Goal: Transaction & Acquisition: Purchase product/service

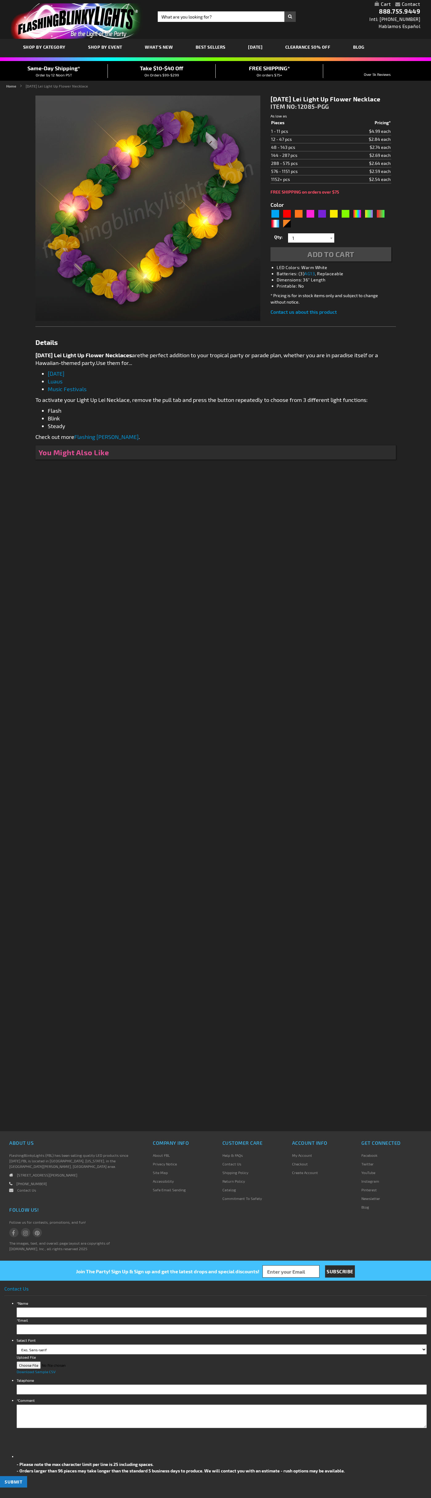
type input "5638"
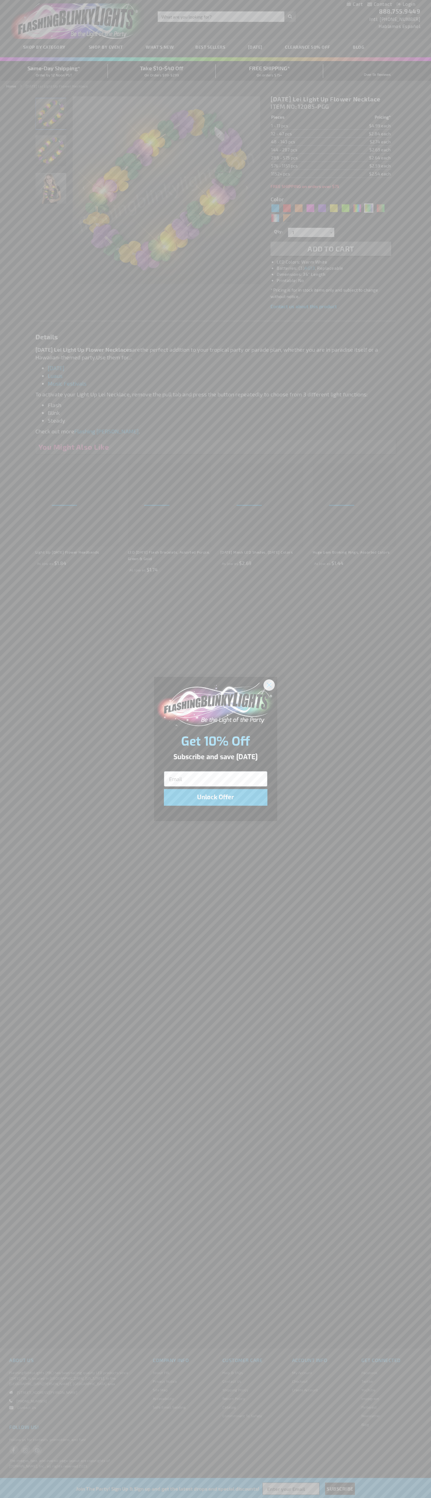
click at [269, 684] on icon "Close dialog" at bounding box center [269, 685] width 4 height 4
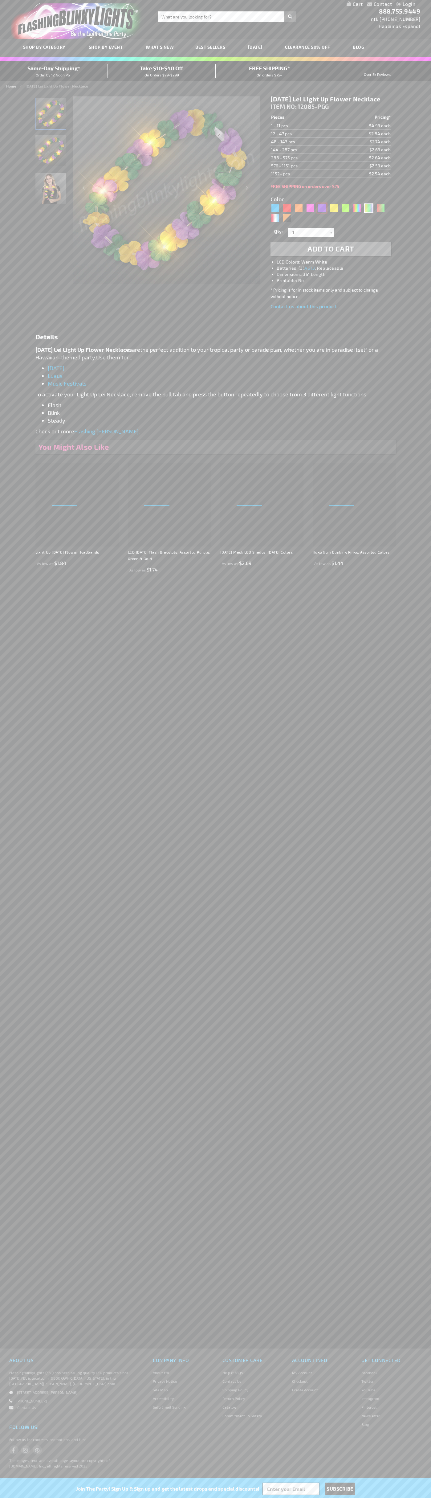
click at [322, 213] on div "Purple" at bounding box center [321, 207] width 9 height 9
type input "5640"
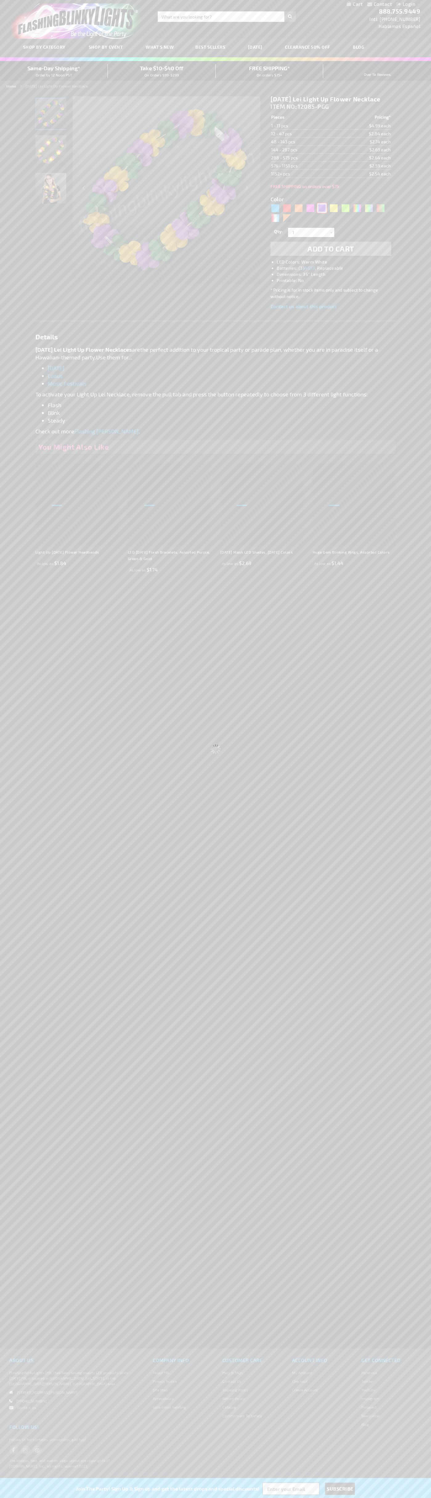
type input "12085-PR"
type input "Customize - Light Up Purple Lei Flower Necklaces - ITEM NO: 12085-PR"
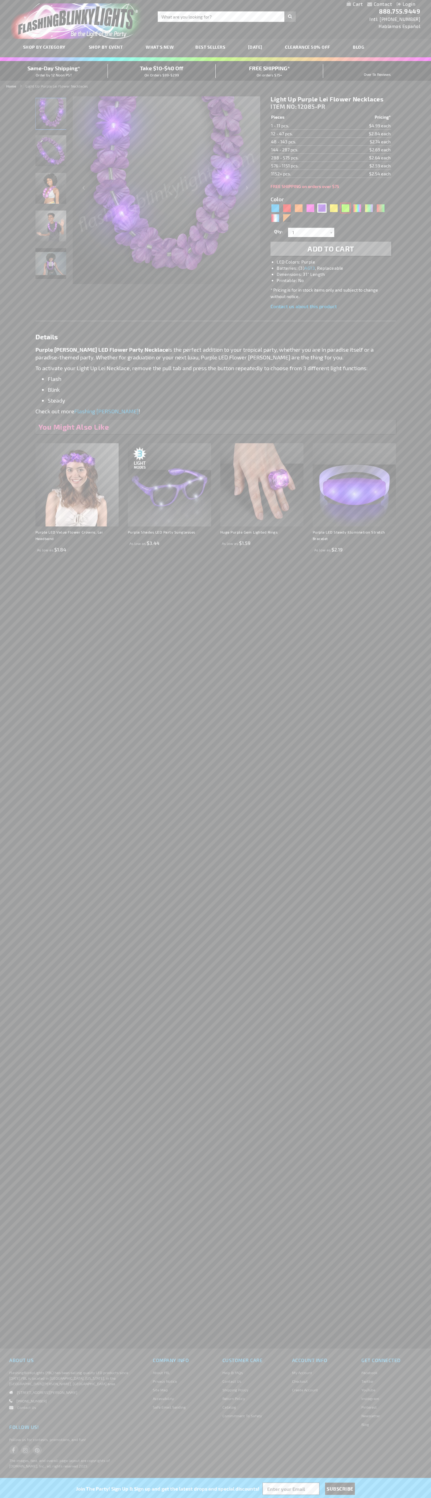
click at [345, 208] on div "Green" at bounding box center [345, 207] width 9 height 9
type input "5648"
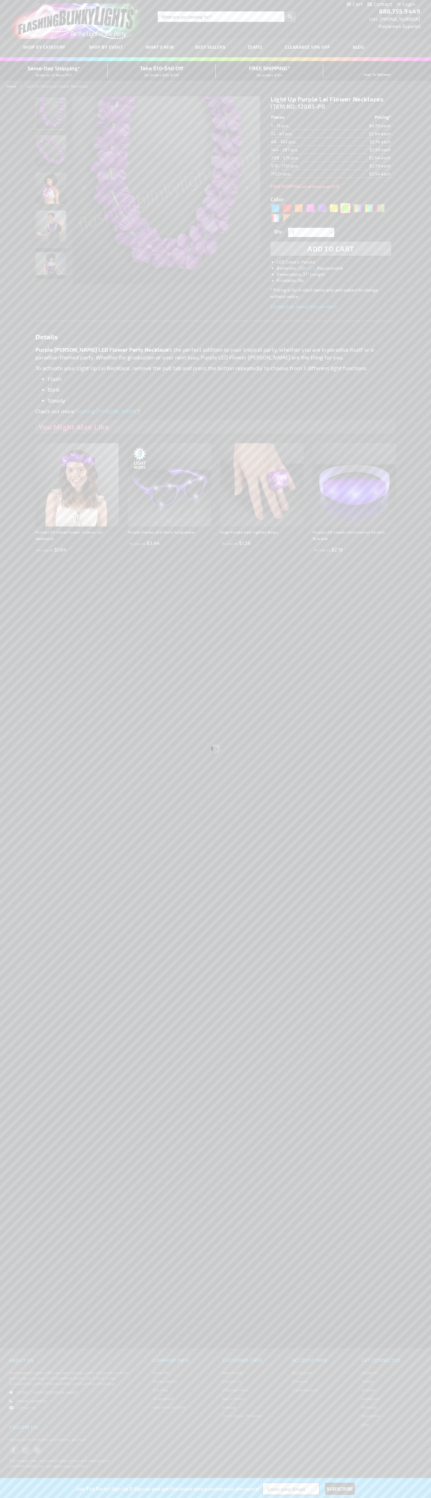
type input "12085-GN"
type input "Customize - Light Up Green Lei Flower Necklaces - ITEM NO: 12085-GN"
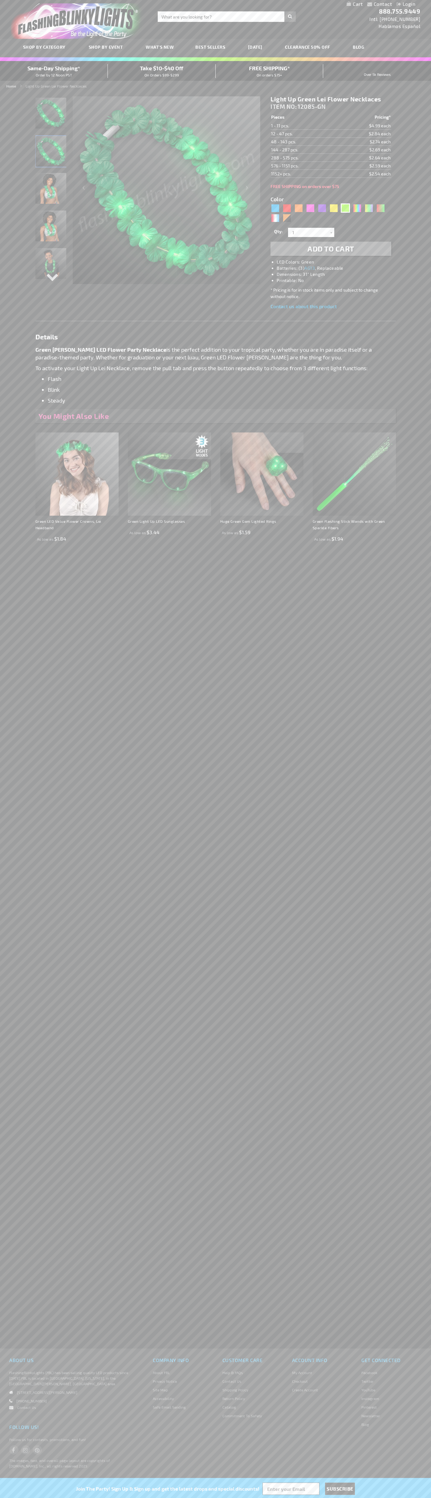
click at [331, 249] on span "Add to Cart" at bounding box center [331, 248] width 47 height 9
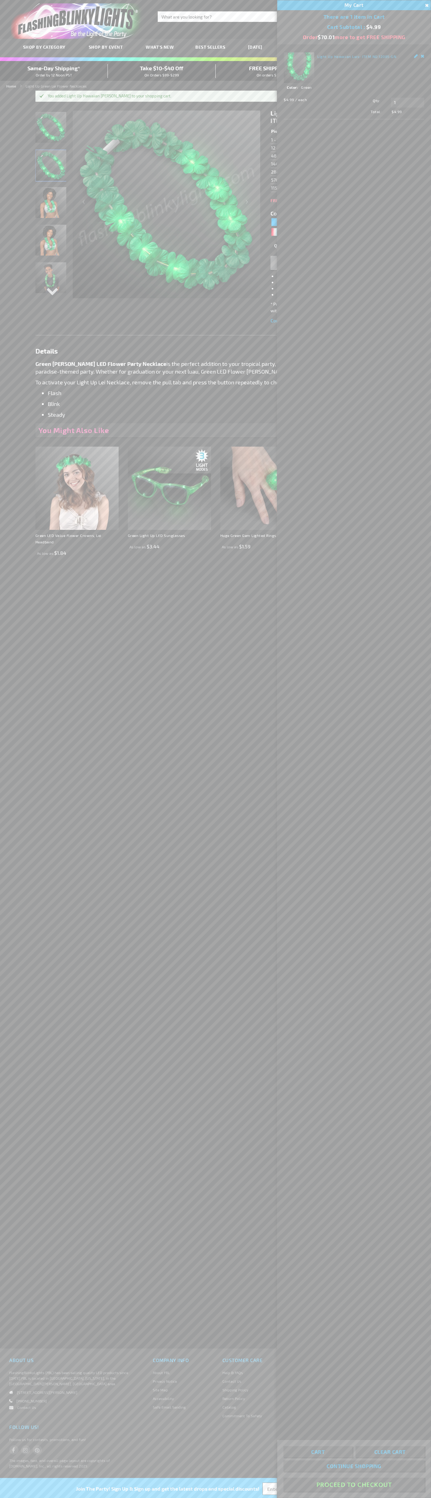
click at [354, 1485] on button "Proceed To Checkout" at bounding box center [354, 1484] width 141 height 14
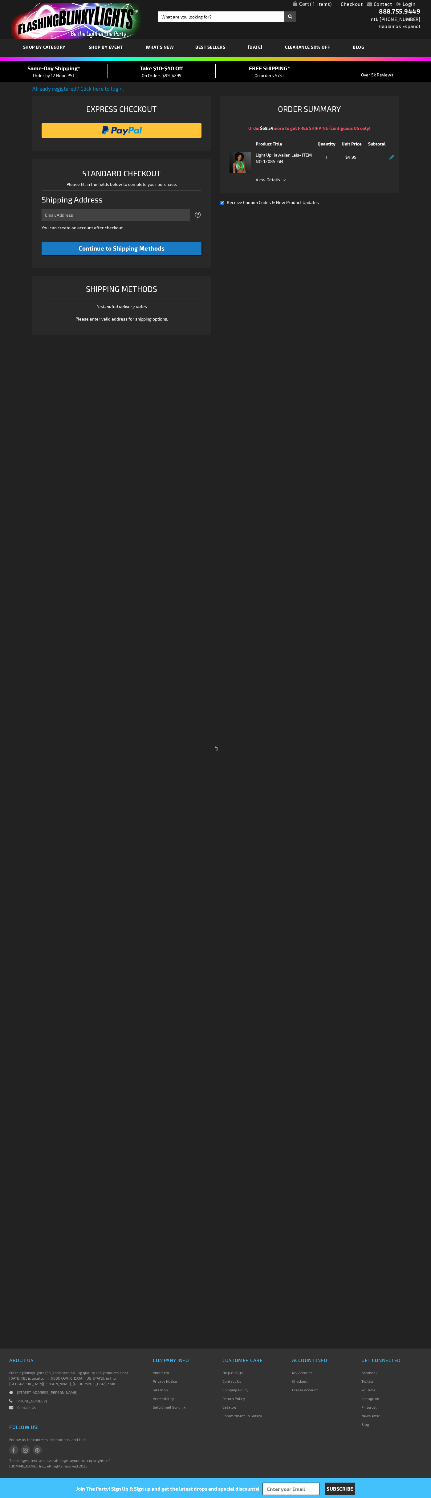
select select "US"
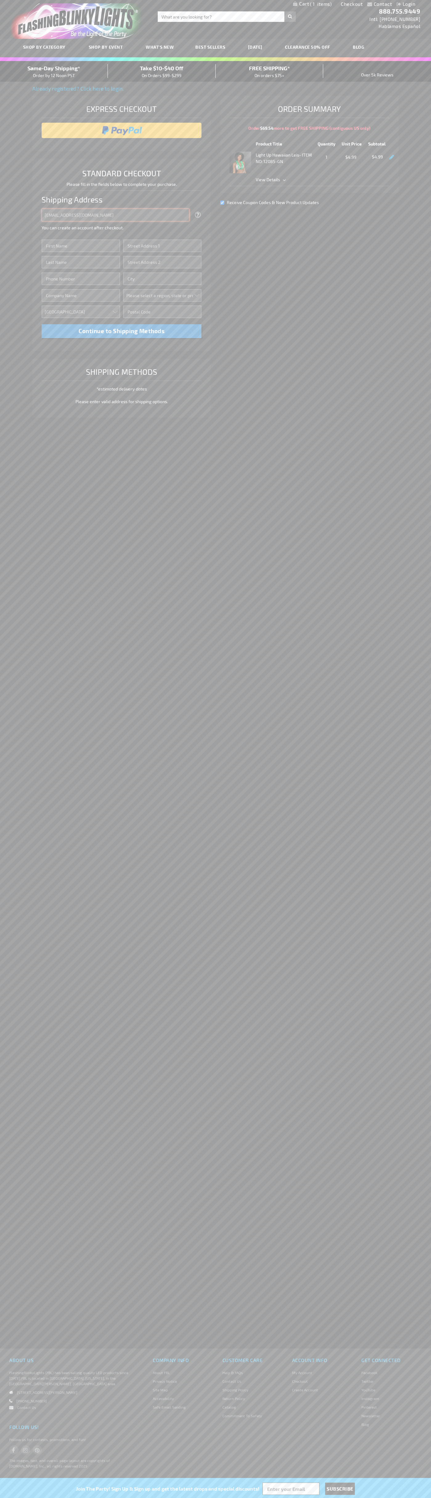
type input "johnsmith005@storebotmail.joonix.net"
type input "John"
type input "4581 Webb Street"
type input "First floor"
type input "pryor"
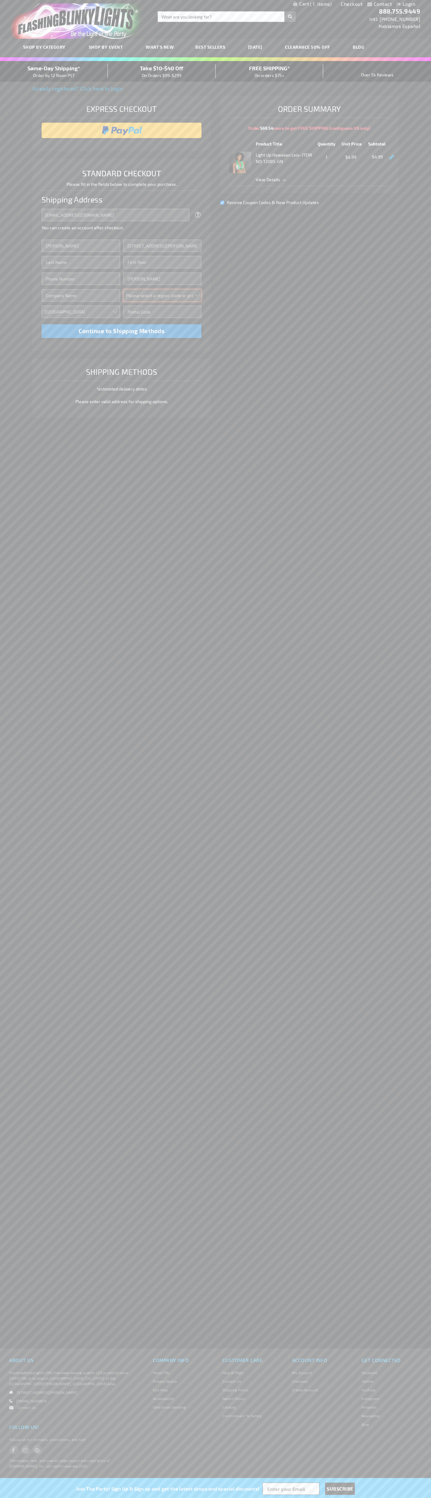
select select "48"
type input "74361"
type input "Smith"
type input "6502530000"
type input "John Smith"
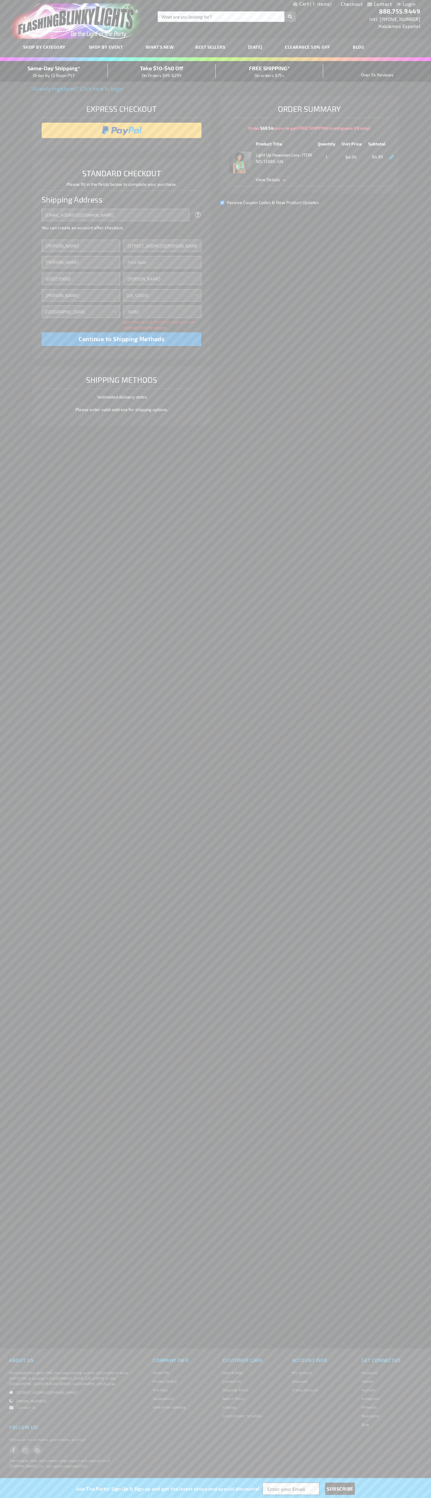
click at [54, 71] on div "Same-Day Shipping* Order by 12 Noon PST" at bounding box center [54, 71] width 108 height 14
click at [122, 130] on input "image" at bounding box center [122, 130] width 154 height 12
